Goal: Task Accomplishment & Management: Use online tool/utility

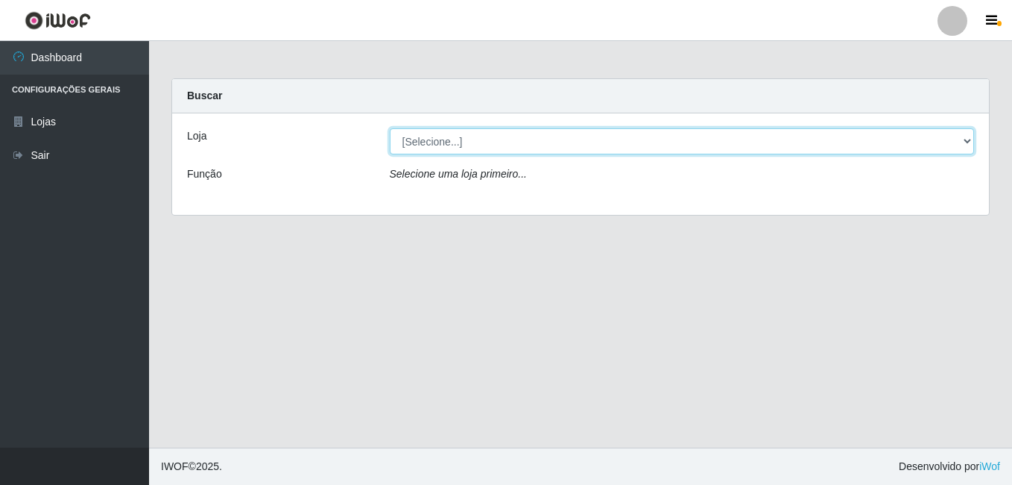
click at [502, 139] on select "[Selecione...] Bemais Supermercados - B7 Oitizeiro" at bounding box center [682, 141] width 585 height 26
select select "411"
click at [390, 128] on select "[Selecione...] Bemais Supermercados - B7 Oitizeiro" at bounding box center [682, 141] width 585 height 26
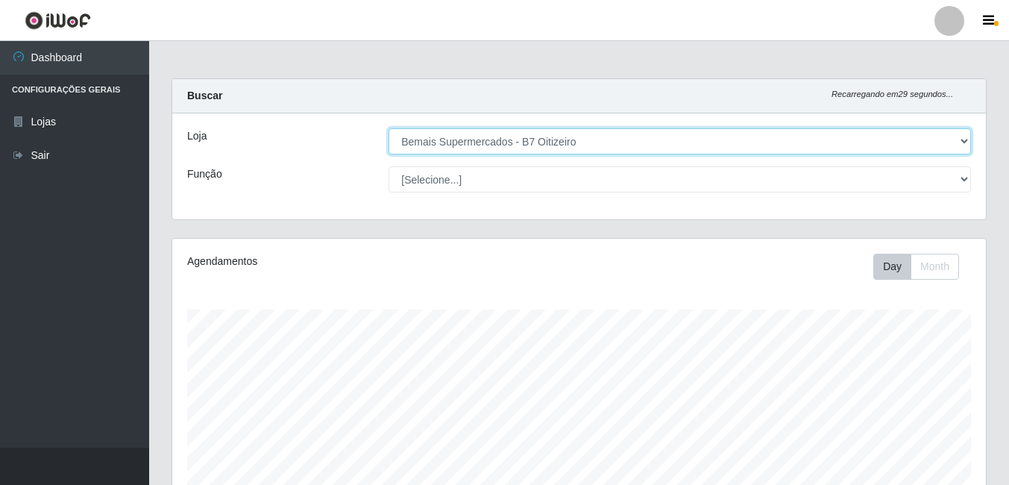
scroll to position [309, 813]
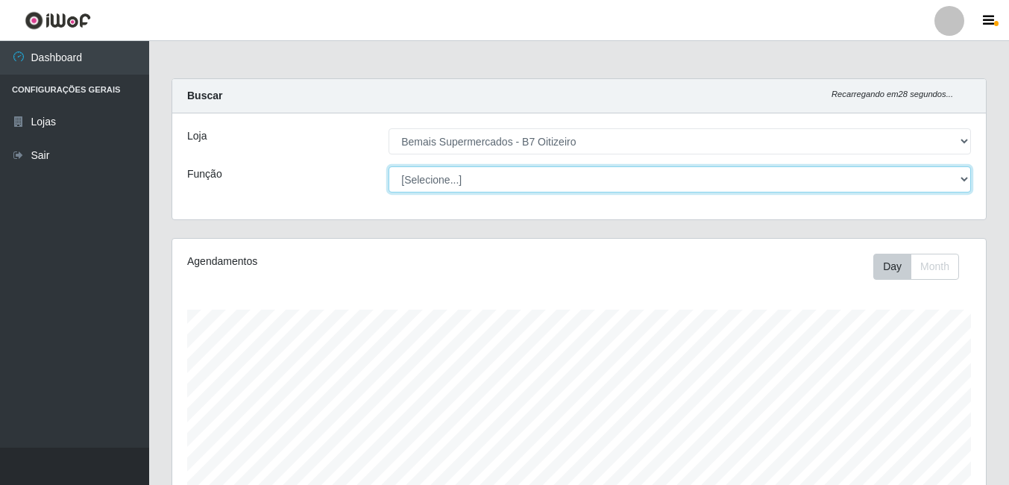
click at [689, 177] on select "[Selecione...] ASG ASG + ASG ++ Auxiliar de Estacionamento Auxiliar de Estacion…" at bounding box center [679, 179] width 582 height 26
select select "72"
click at [388, 166] on select "[Selecione...] ASG ASG + ASG ++ Auxiliar de Estacionamento Auxiliar de Estacion…" at bounding box center [679, 179] width 582 height 26
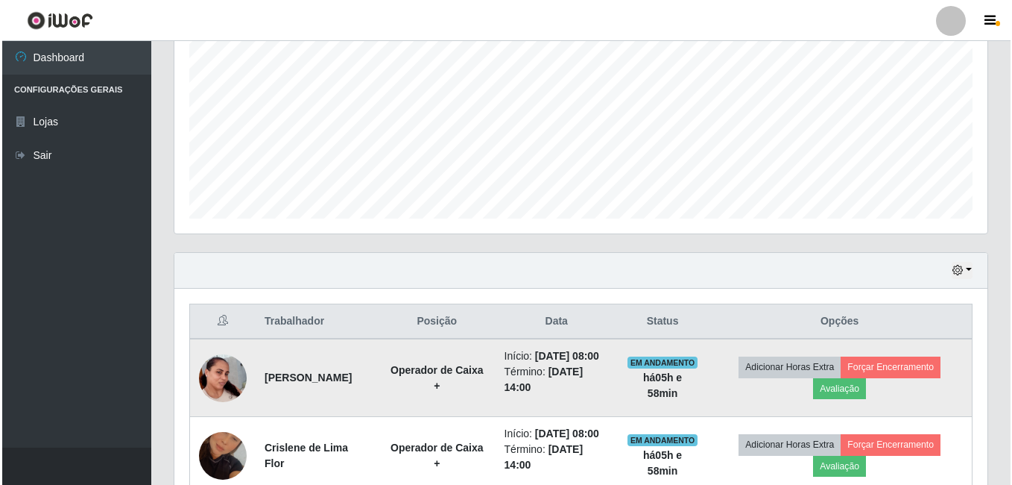
scroll to position [426, 0]
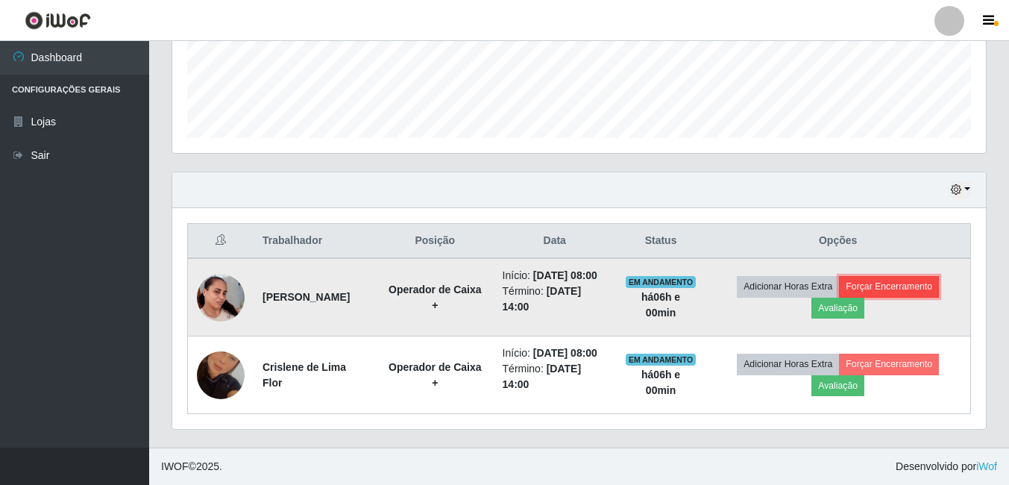
click at [913, 276] on button "Forçar Encerramento" at bounding box center [889, 286] width 100 height 21
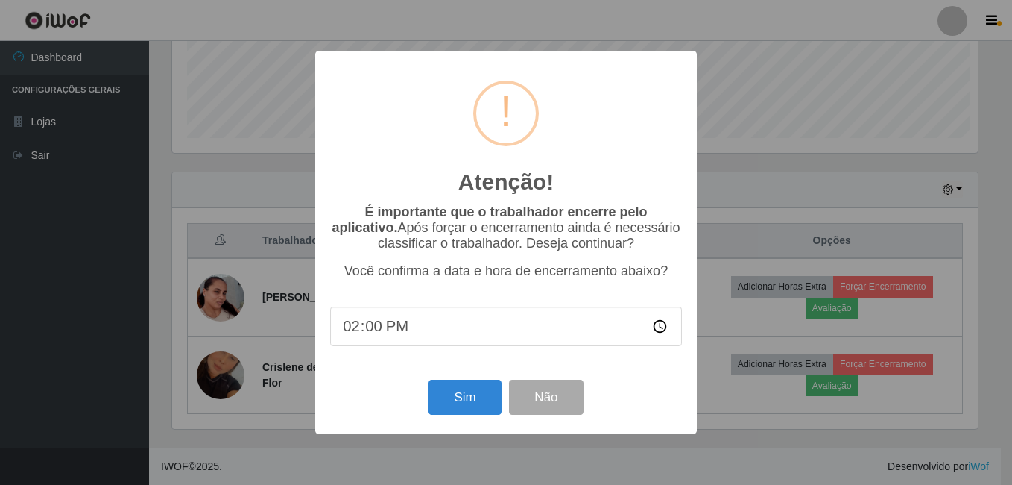
scroll to position [309, 806]
click at [467, 400] on button "Sim" at bounding box center [465, 396] width 72 height 35
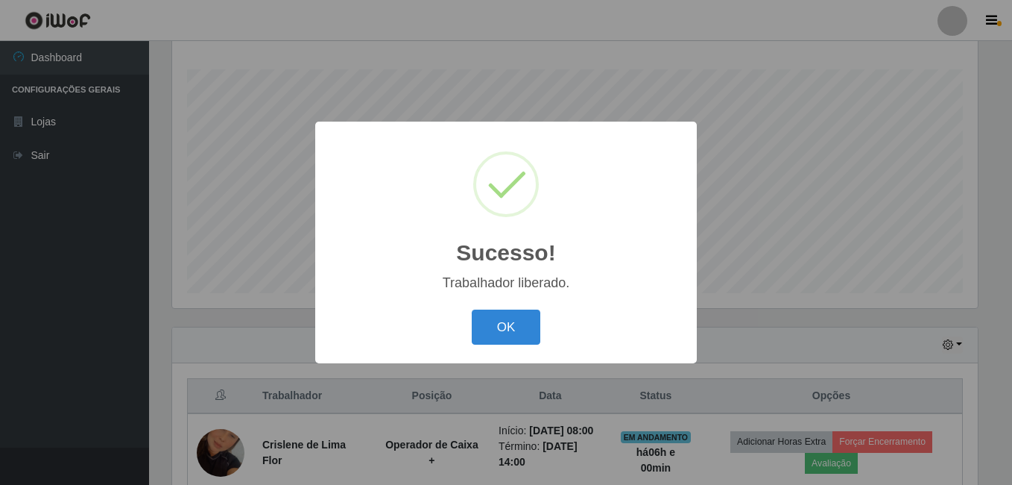
click at [525, 314] on button "OK" at bounding box center [506, 326] width 69 height 35
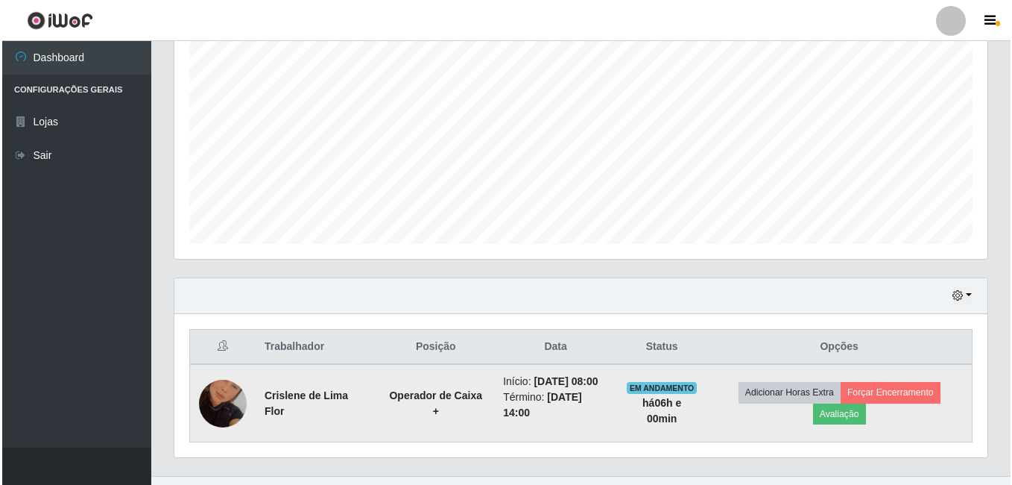
scroll to position [318, 0]
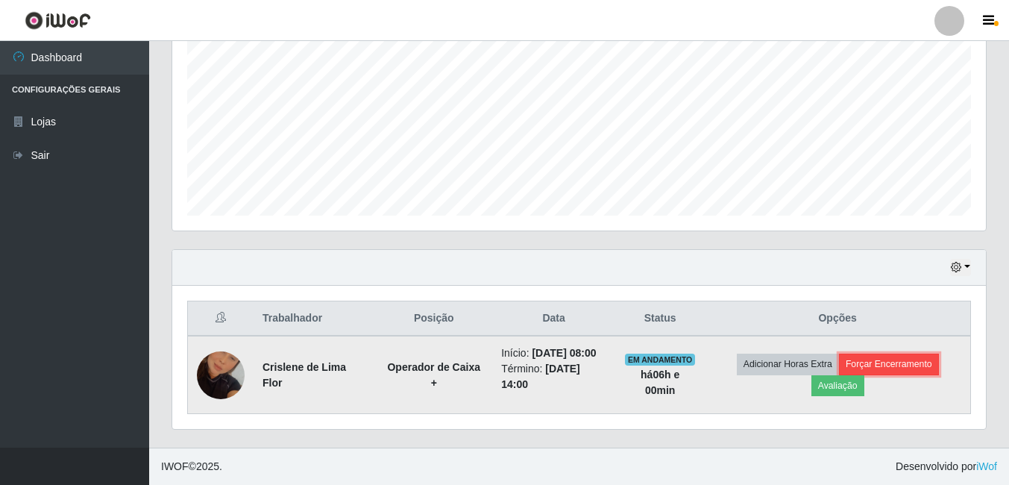
click at [919, 359] on button "Forçar Encerramento" at bounding box center [889, 363] width 100 height 21
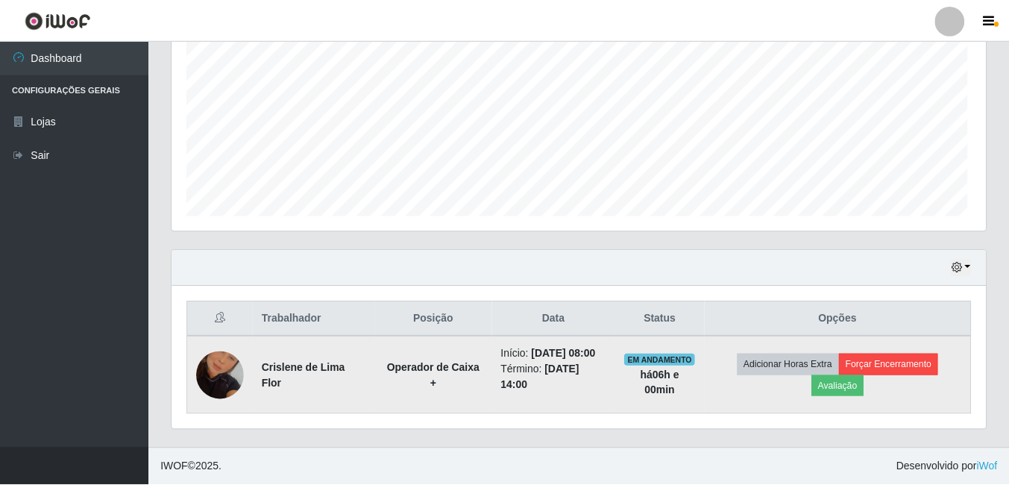
scroll to position [309, 806]
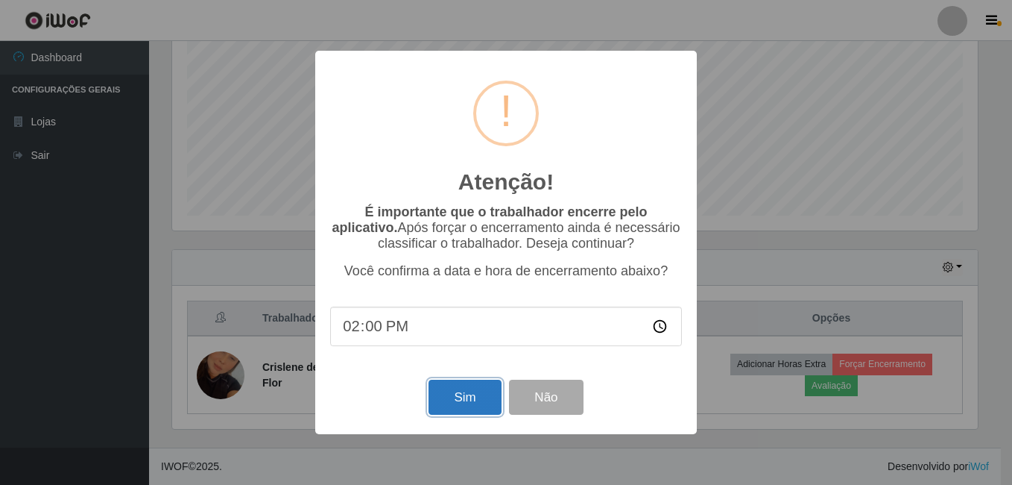
click at [476, 400] on button "Sim" at bounding box center [465, 396] width 72 height 35
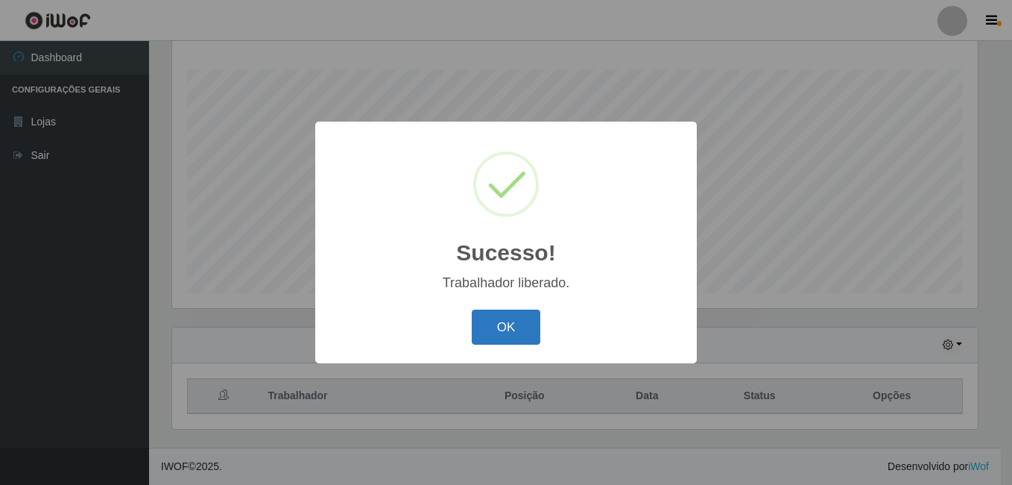
click at [523, 329] on button "OK" at bounding box center [506, 326] width 69 height 35
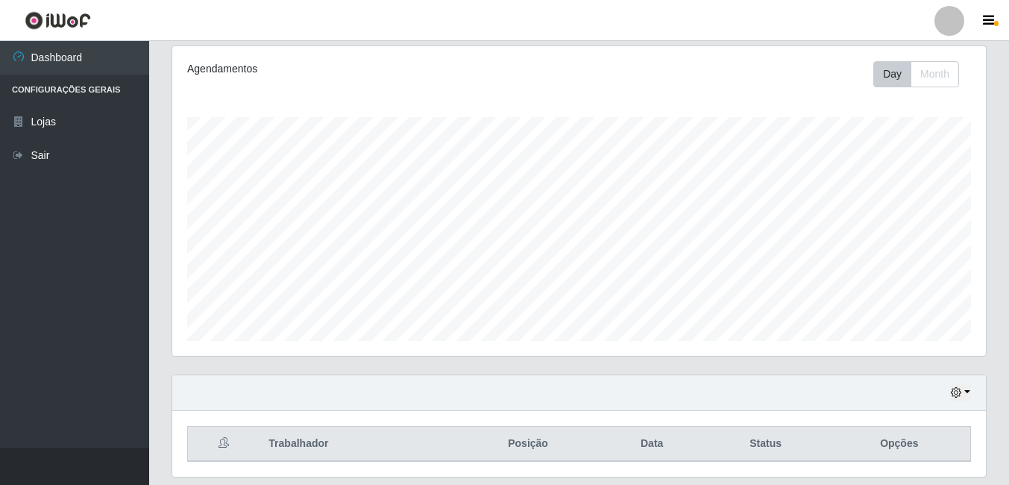
scroll to position [0, 0]
